Goal: Task Accomplishment & Management: Register for event/course

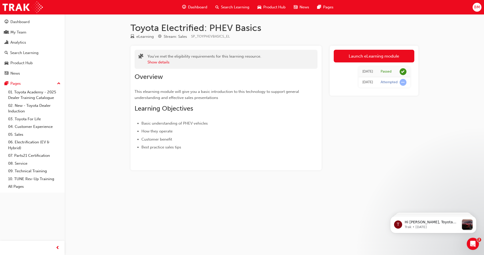
click at [198, 6] on span "Dashboard" at bounding box center [197, 7] width 19 height 6
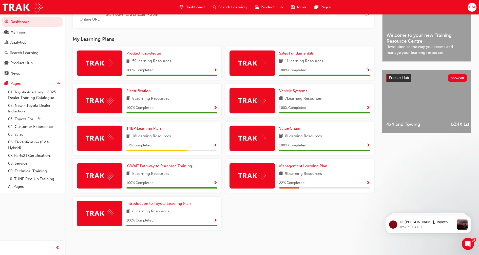
scroll to position [136, 0]
click at [155, 130] on span "T4BP Learning Plan" at bounding box center [143, 128] width 34 height 5
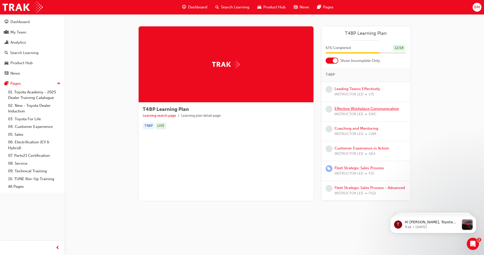
click at [362, 106] on link "Effective Workplace Communication" at bounding box center [367, 108] width 65 height 5
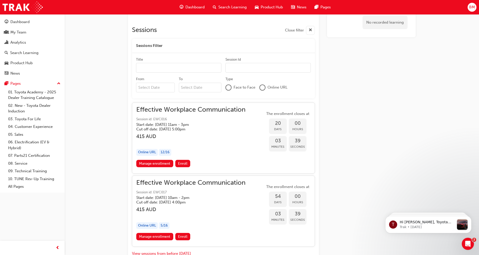
scroll to position [281, 0]
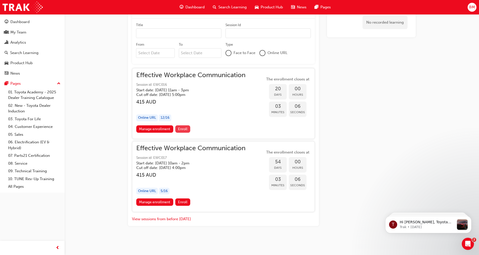
click at [185, 129] on span "Enroll" at bounding box center [182, 129] width 9 height 4
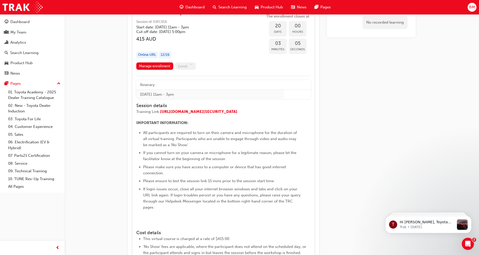
scroll to position [344, 0]
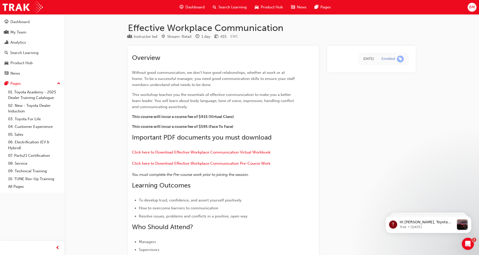
click at [202, 8] on span "Dashboard" at bounding box center [195, 7] width 19 height 6
